Goal: Communication & Community: Connect with others

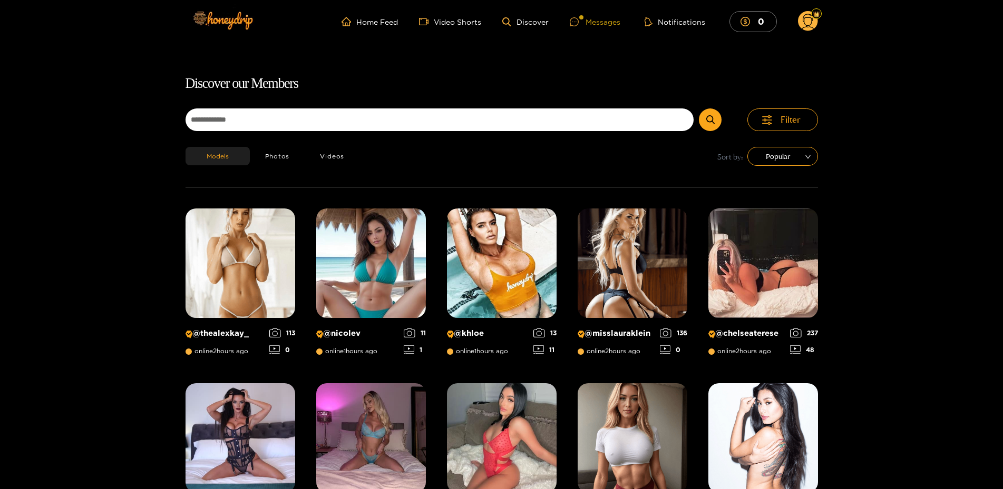
scroll to position [9, 0]
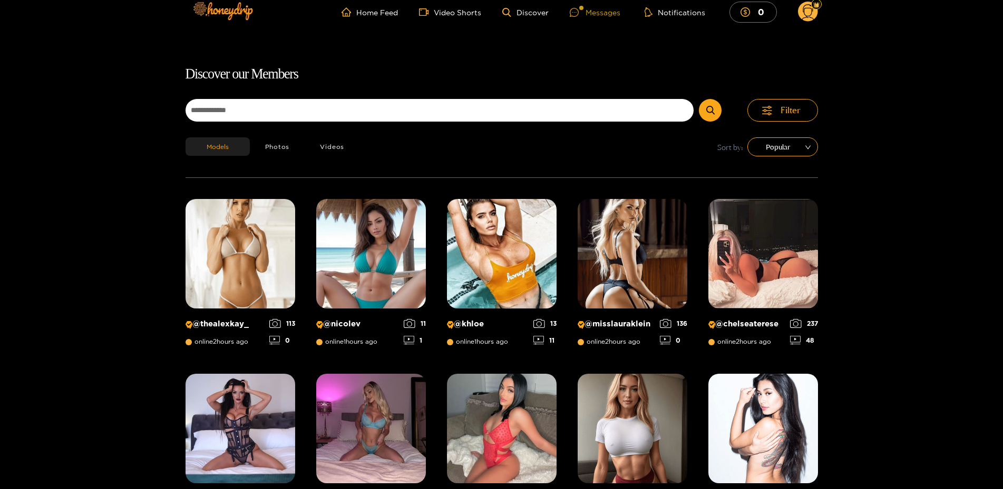
click at [604, 18] on ul "Home Feed Video Shorts Discover Messages Notifications 0" at bounding box center [579, 12] width 476 height 21
click at [612, 9] on div "Messages" at bounding box center [595, 12] width 51 height 12
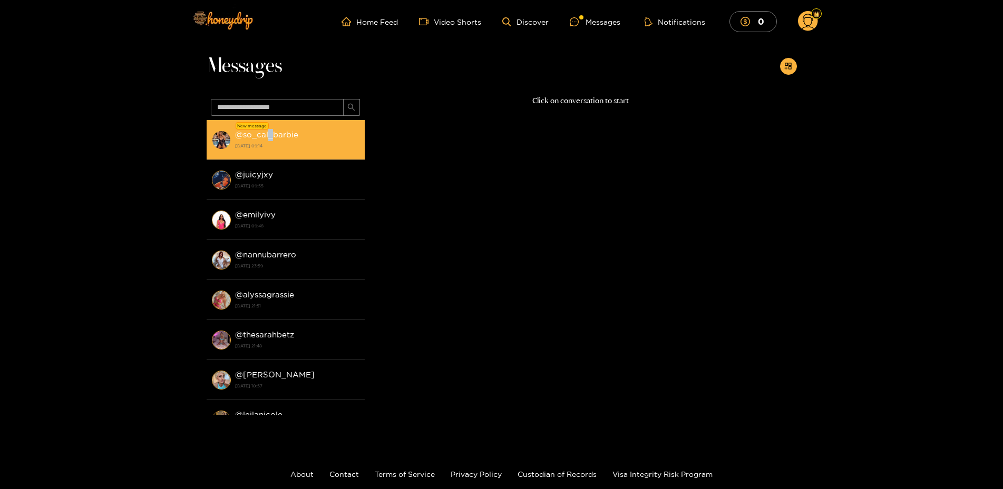
click at [270, 138] on strong "@ so_cal_barbie" at bounding box center [266, 134] width 63 height 9
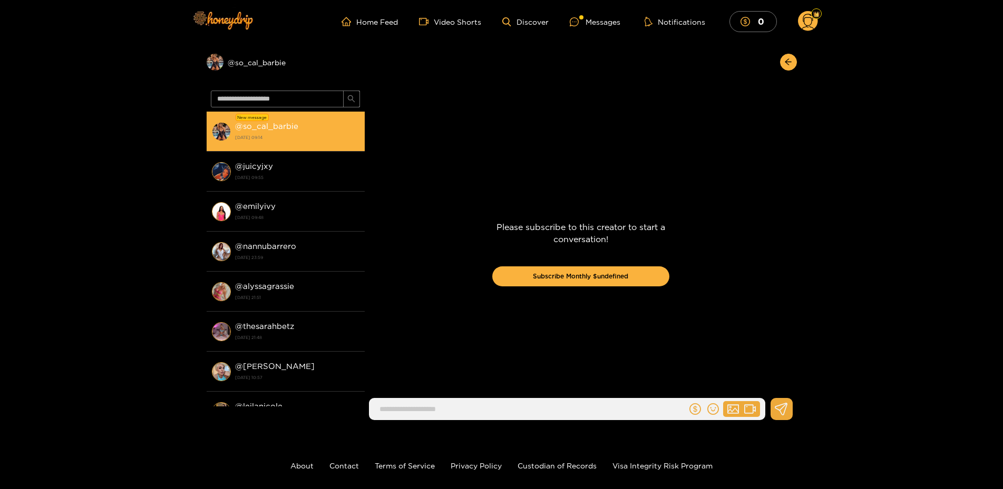
click at [270, 138] on strong "[DATE] 09:14" at bounding box center [297, 137] width 124 height 9
click at [284, 125] on strong "@ so_cal_barbie" at bounding box center [266, 126] width 63 height 9
click at [267, 133] on div "@ so_cal_barbie [DATE] 09:14" at bounding box center [297, 132] width 124 height 24
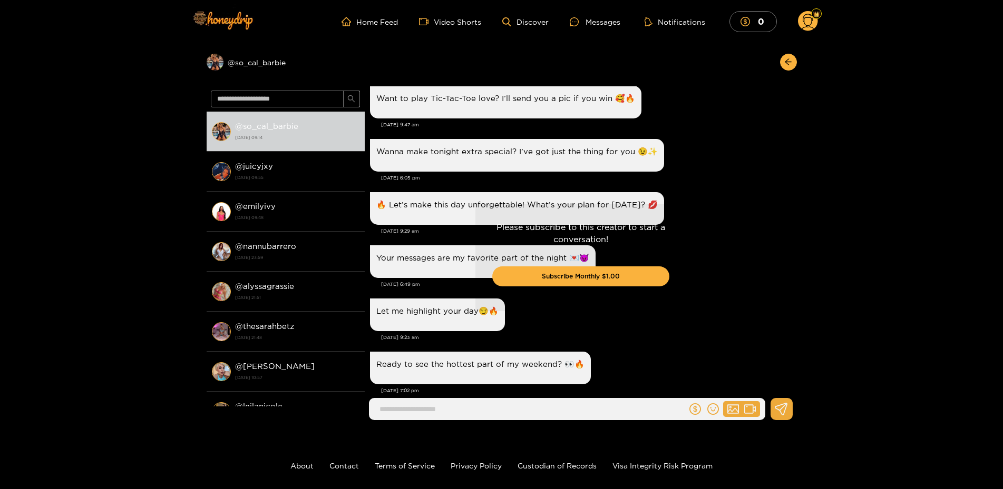
scroll to position [1274, 0]
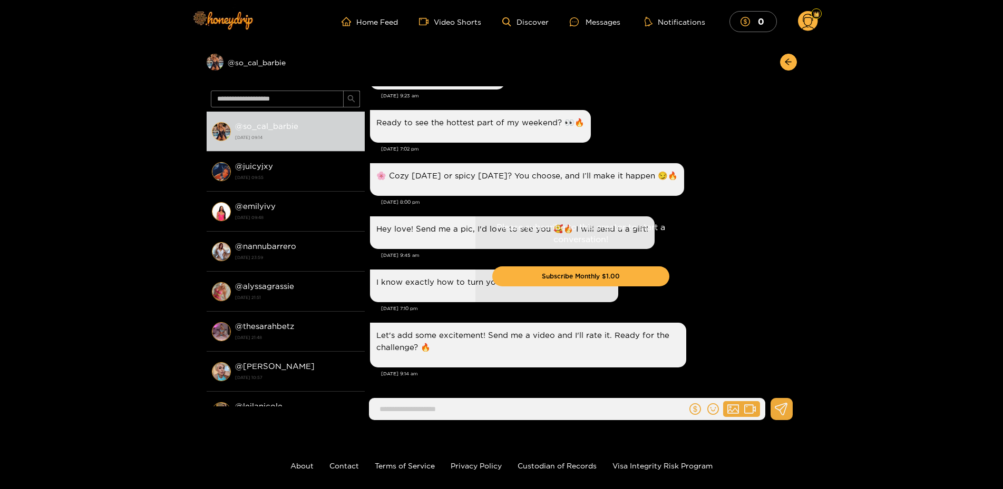
drag, startPoint x: 735, startPoint y: 354, endPoint x: 735, endPoint y: 510, distance: 155.9
